Goal: Transaction & Acquisition: Purchase product/service

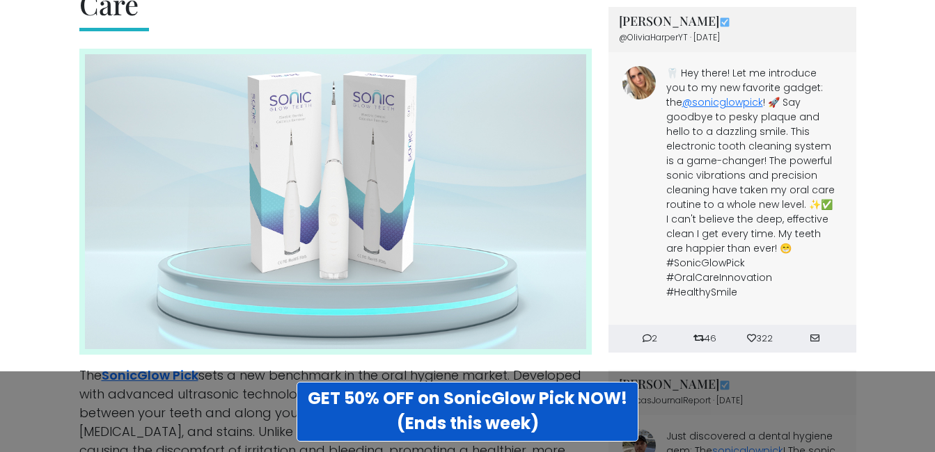
scroll to position [1852, 0]
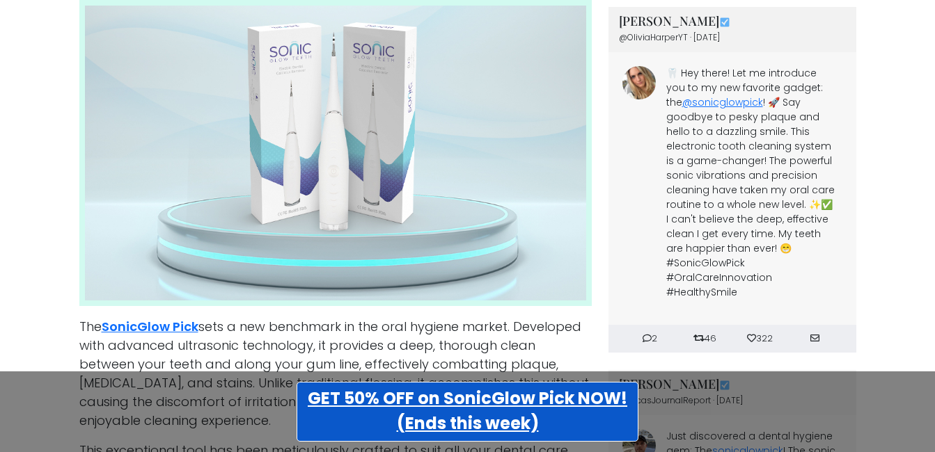
click at [505, 415] on strong "GET 50% OFF on SonicGlow Pick NOW! (Ends this week)" at bounding box center [467, 411] width 319 height 48
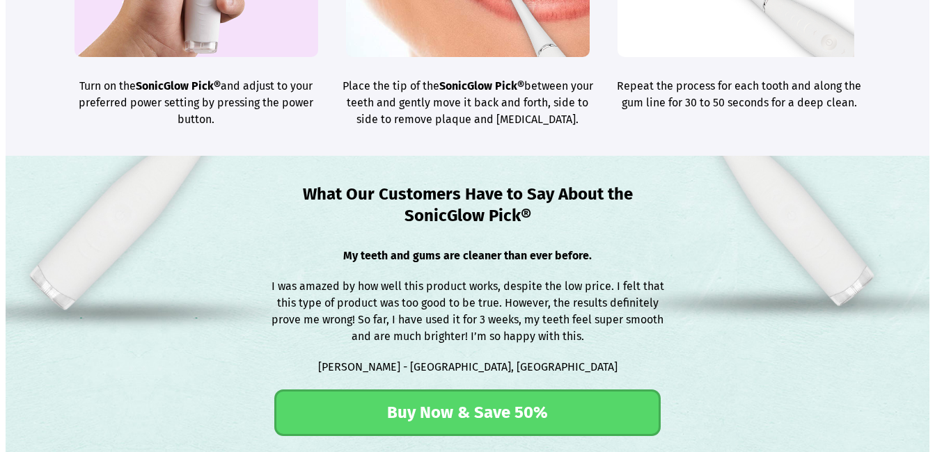
scroll to position [2671, 0]
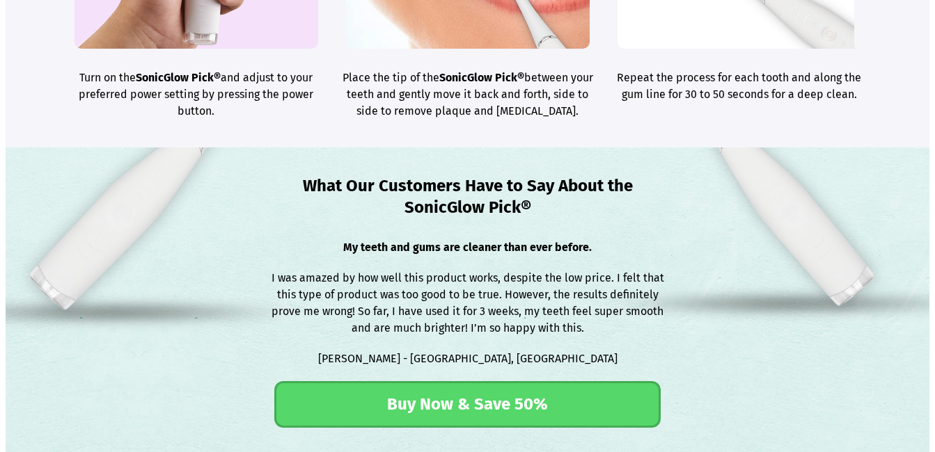
click at [630, 428] on link "Buy Now & Save 50%" at bounding box center [467, 404] width 386 height 47
